Goal: Navigation & Orientation: Find specific page/section

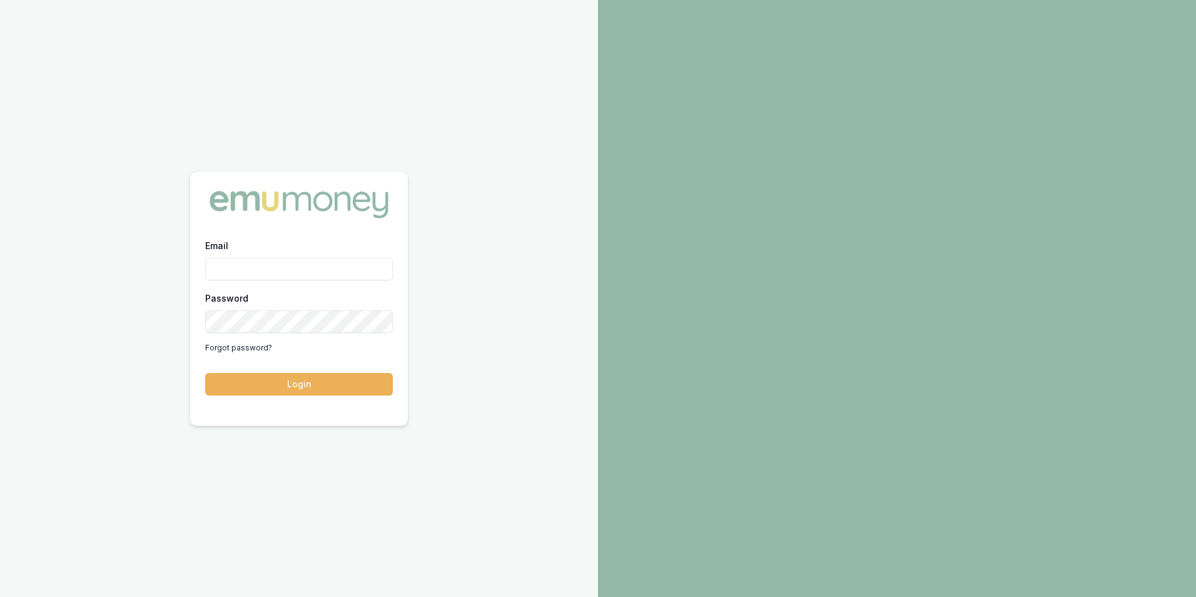
type input "[PERSON_NAME][EMAIL_ADDRESS][PERSON_NAME][DOMAIN_NAME]"
drag, startPoint x: 0, startPoint y: 0, endPoint x: 272, endPoint y: 380, distance: 467.0
click at [272, 380] on button "Login" at bounding box center [299, 384] width 188 height 23
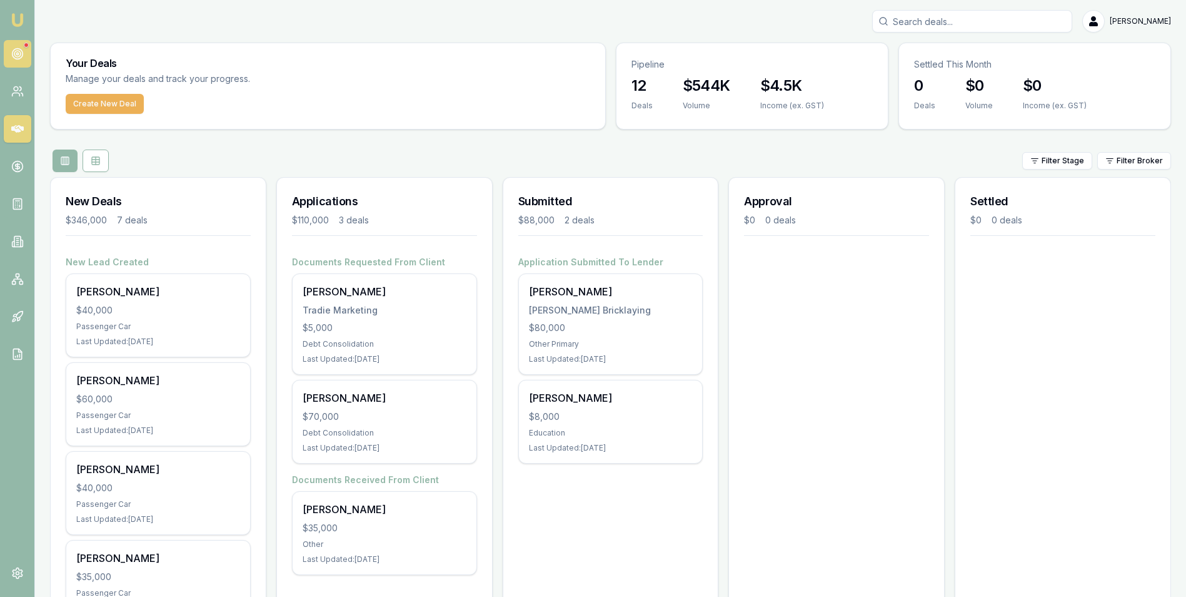
click at [17, 49] on icon at bounding box center [17, 54] width 13 height 13
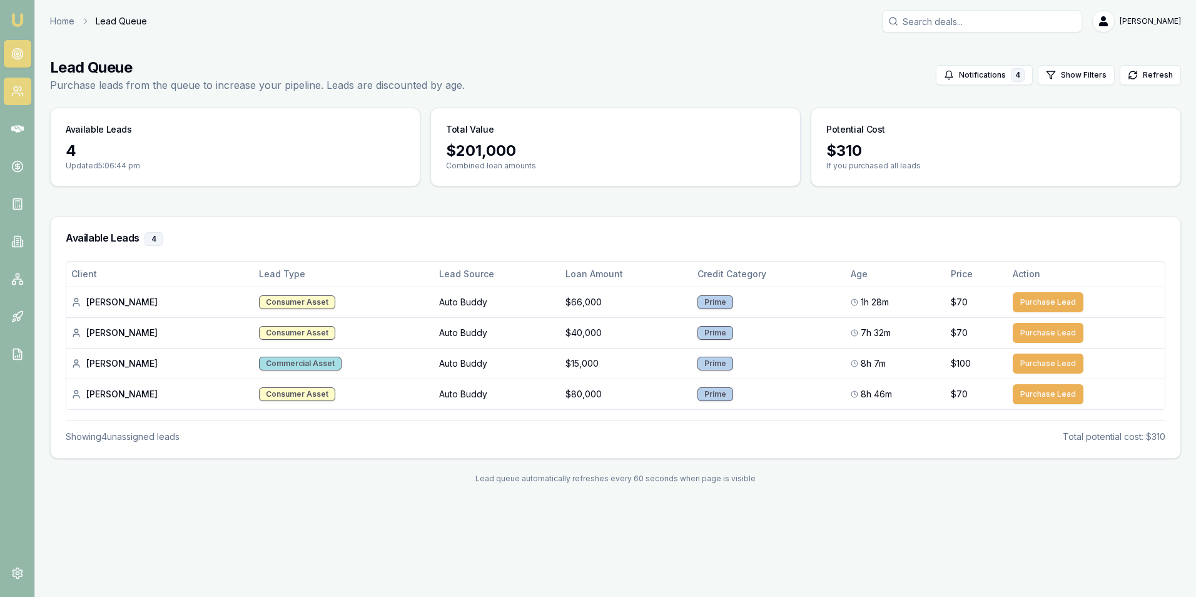
click at [11, 87] on icon at bounding box center [17, 91] width 13 height 13
